Goal: Navigation & Orientation: Find specific page/section

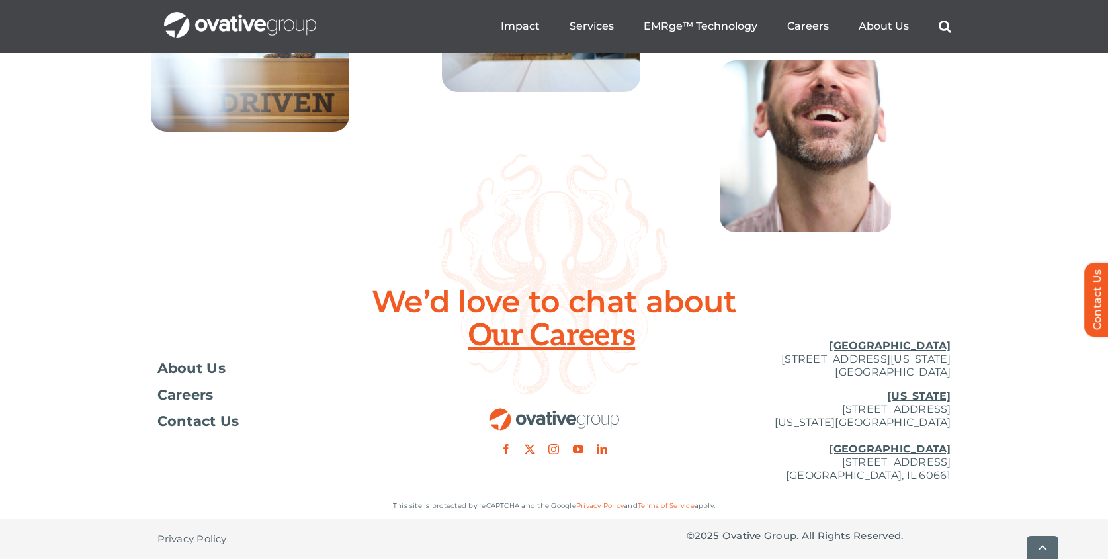
scroll to position [4848, 0]
drag, startPoint x: 724, startPoint y: 536, endPoint x: 796, endPoint y: 532, distance: 72.2
click at [796, 532] on p "© 2025 Ovative Group. All Rights Reserved." at bounding box center [818, 535] width 265 height 13
copy p "Ovative Group"
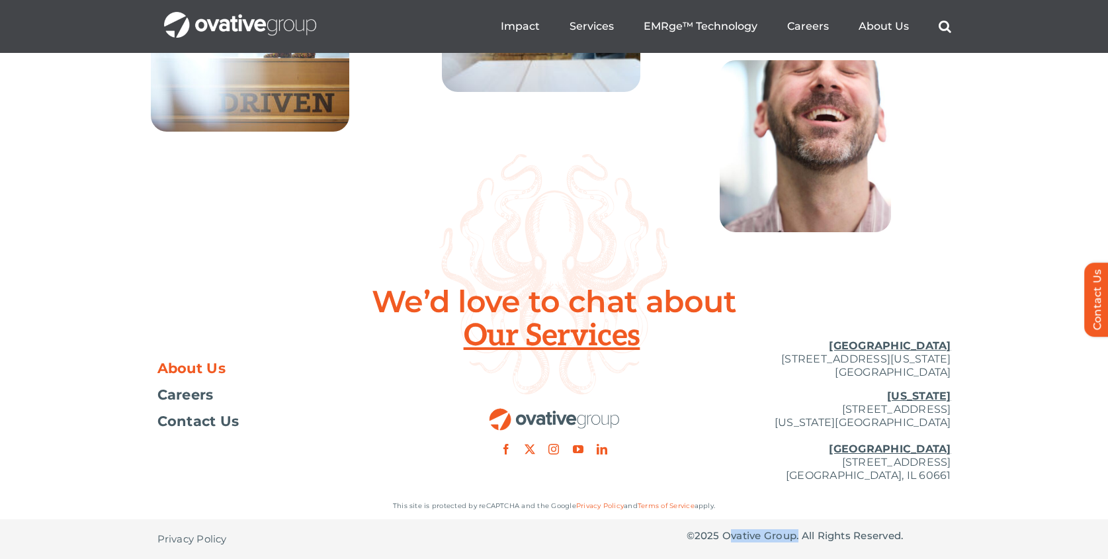
click at [218, 365] on span "About Us" at bounding box center [191, 368] width 69 height 13
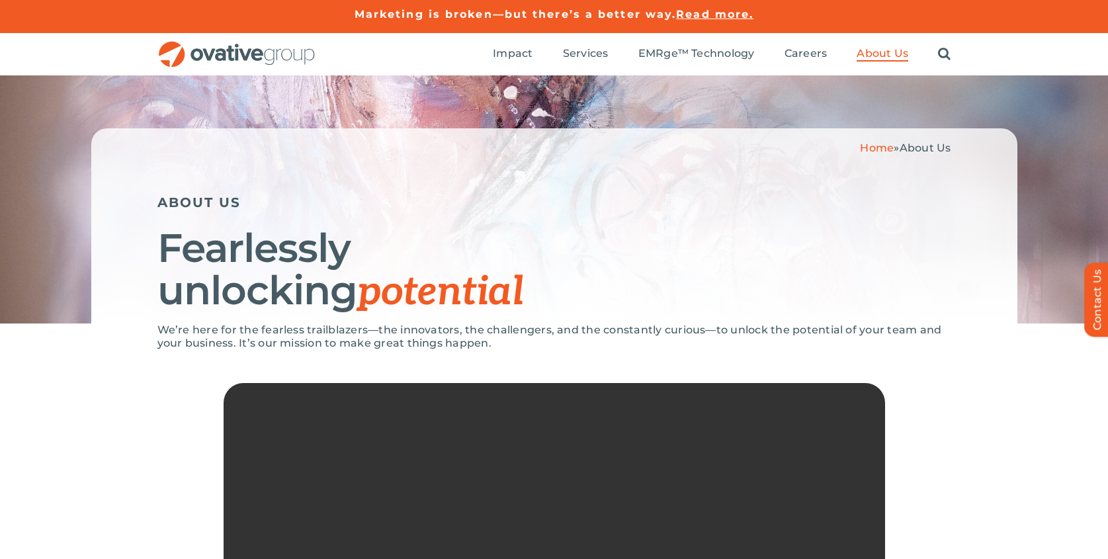
scroll to position [2830, 0]
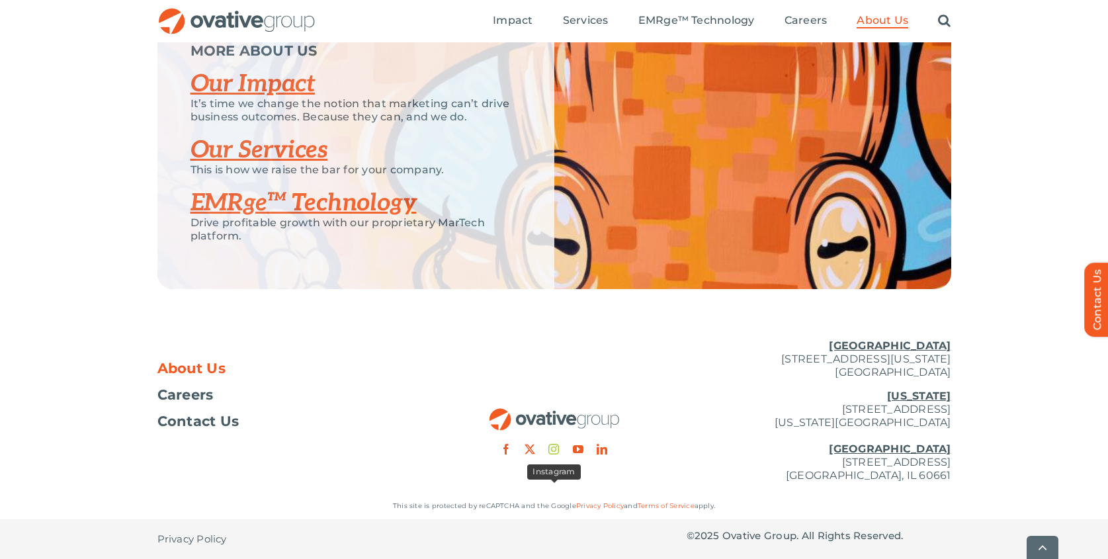
click at [555, 452] on link "instagram" at bounding box center [553, 449] width 11 height 11
click at [506, 451] on link "facebook" at bounding box center [506, 449] width 11 height 11
click at [280, 26] on img "OG_Full_horizontal_RGB" at bounding box center [236, 21] width 159 height 27
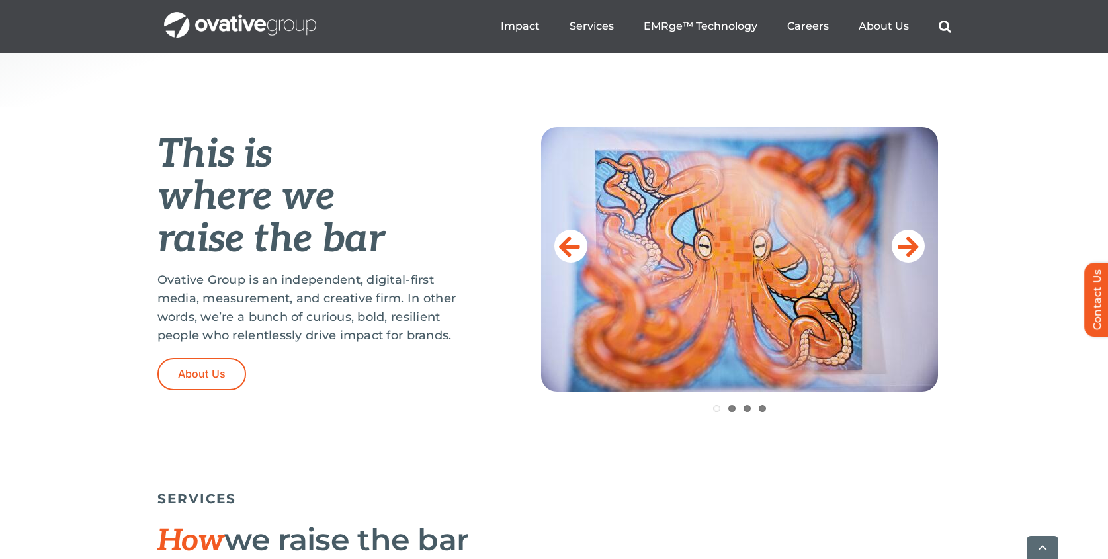
scroll to position [4850, 0]
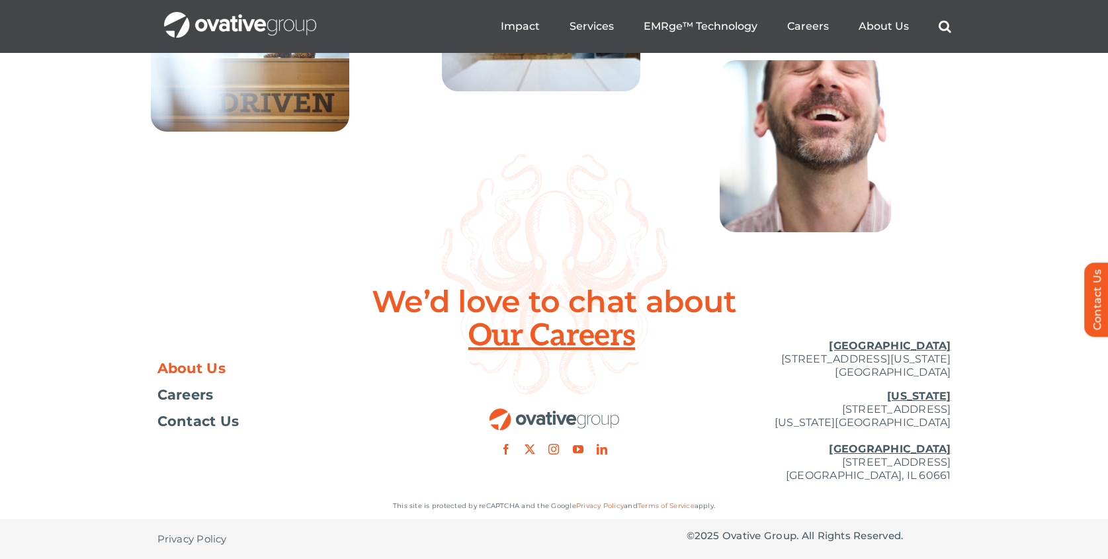
click at [200, 370] on span "About Us" at bounding box center [191, 368] width 69 height 13
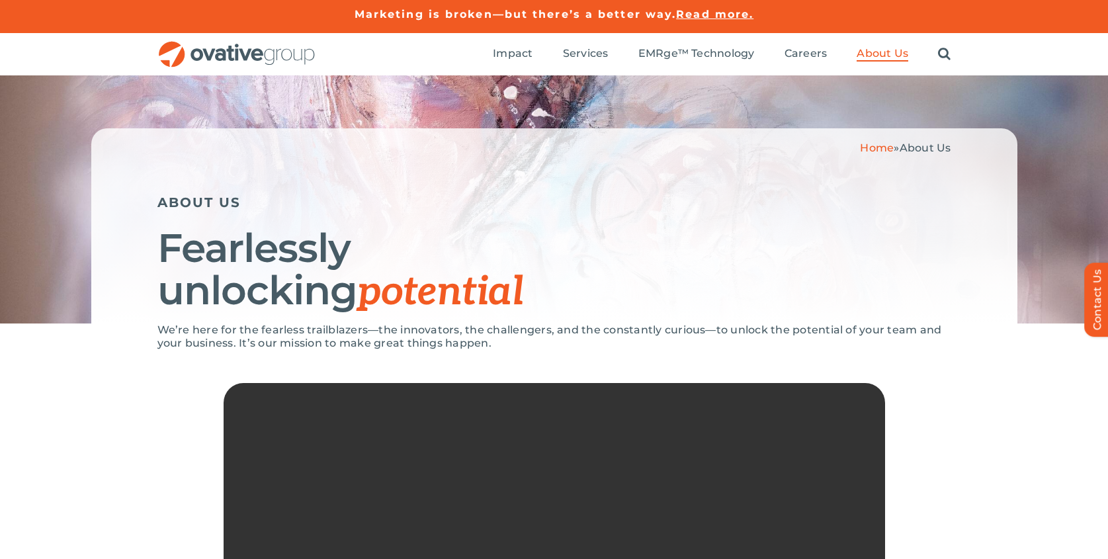
scroll to position [2830, 0]
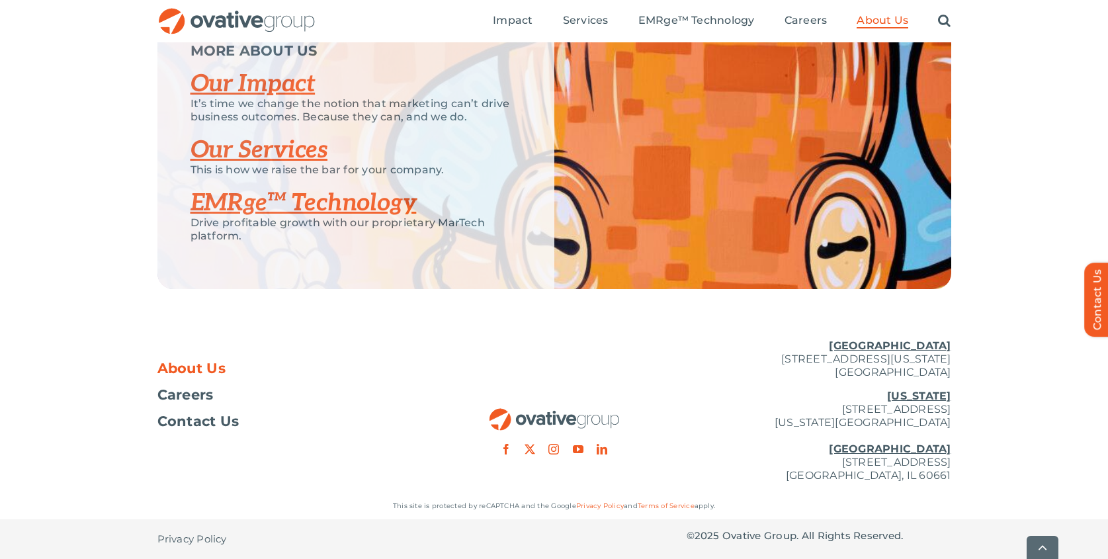
click at [607, 507] on link "Privacy Policy" at bounding box center [600, 505] width 48 height 9
